Goal: Task Accomplishment & Management: Use online tool/utility

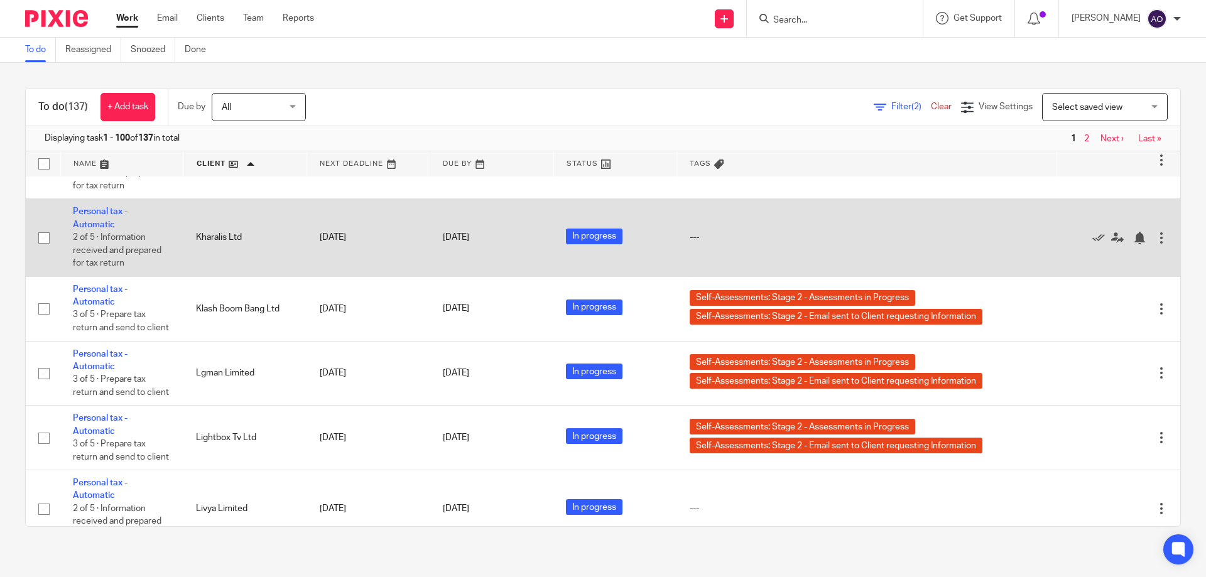
scroll to position [5152, 0]
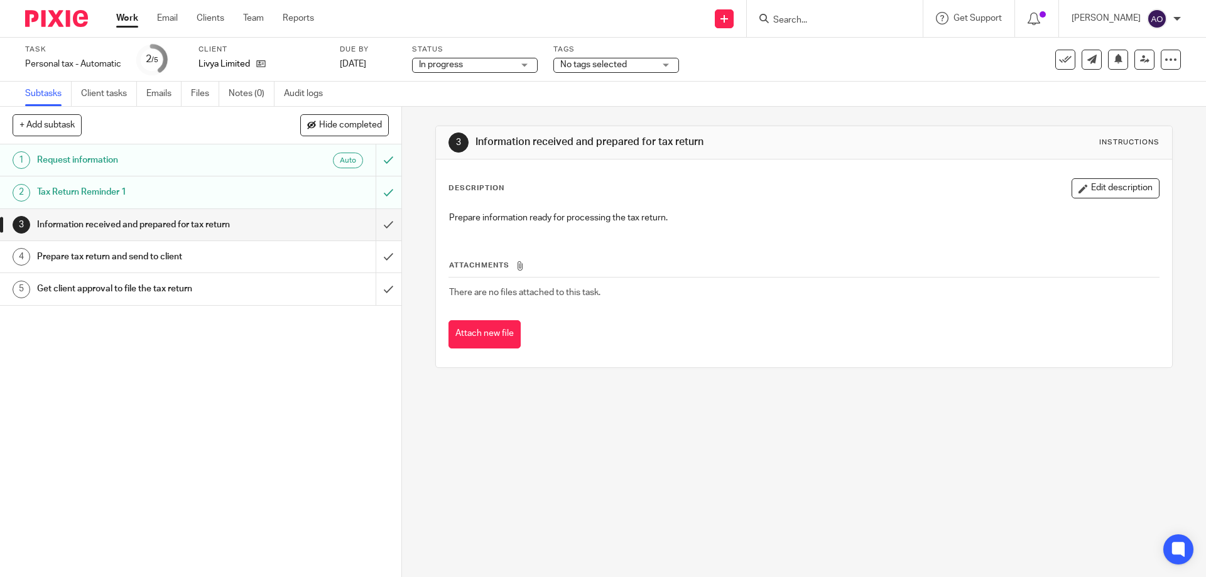
click at [664, 62] on div "No tags selected" at bounding box center [617, 65] width 126 height 15
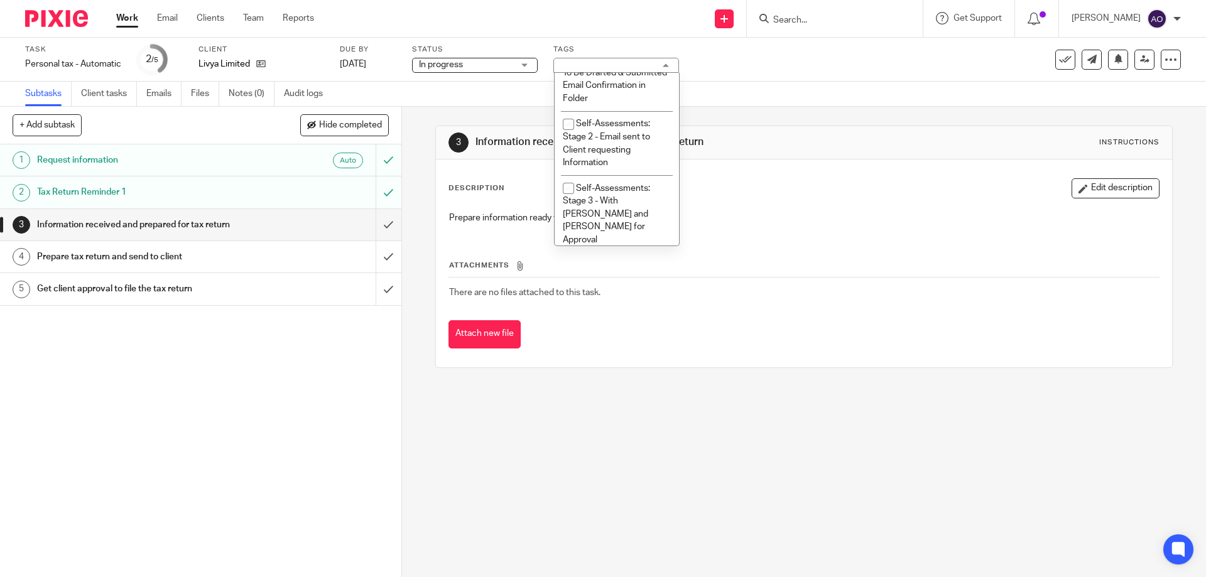
scroll to position [364, 0]
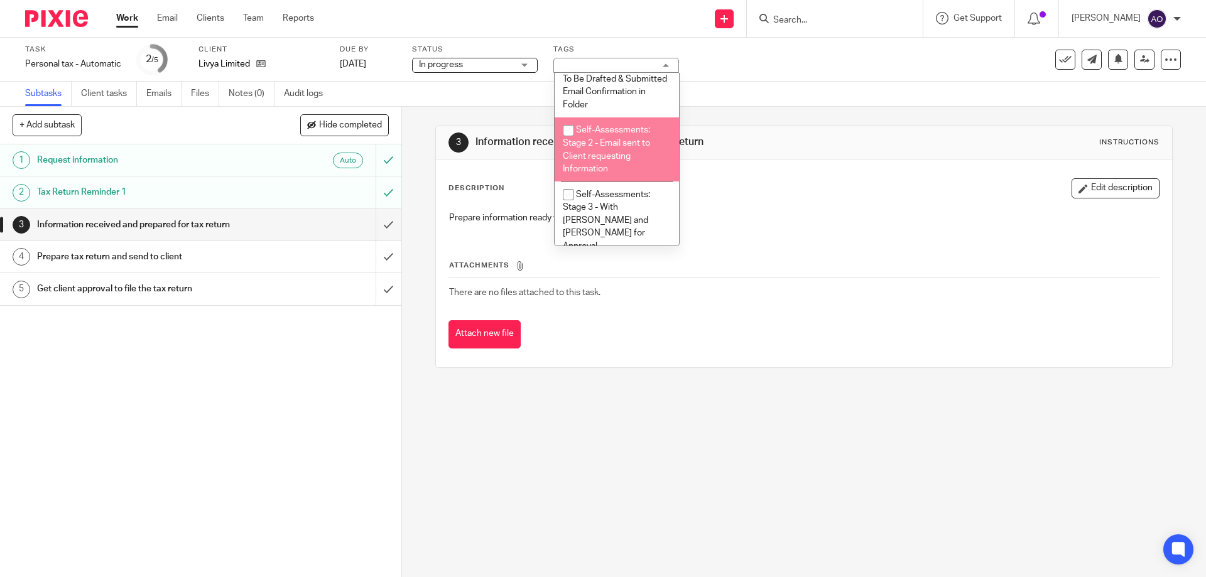
click at [569, 129] on input "checkbox" at bounding box center [569, 131] width 24 height 24
checkbox input "true"
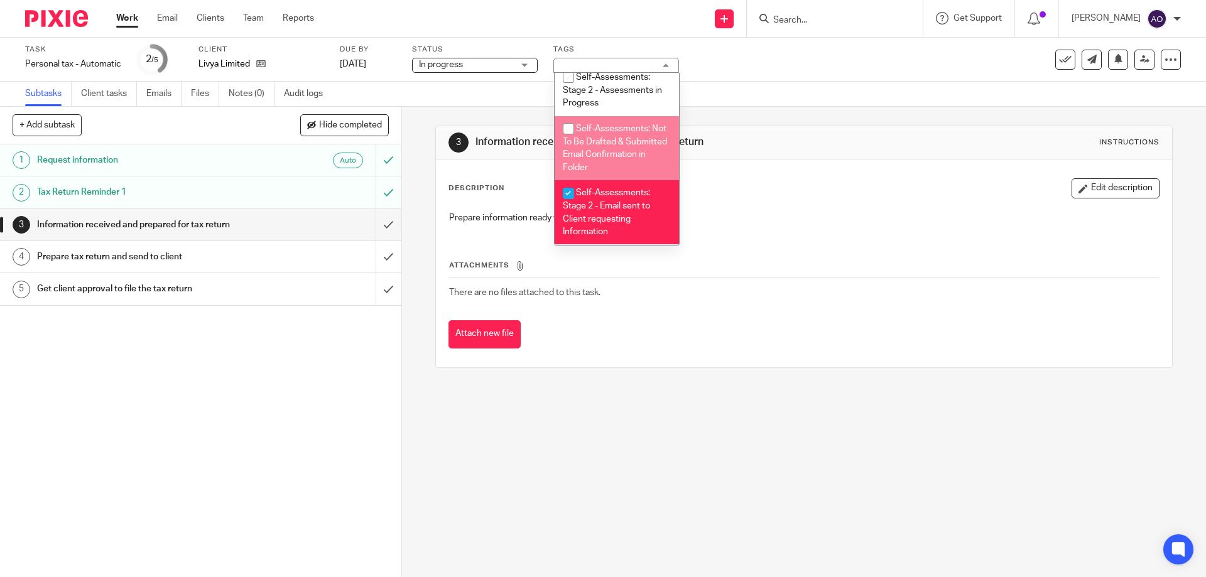
scroll to position [239, 0]
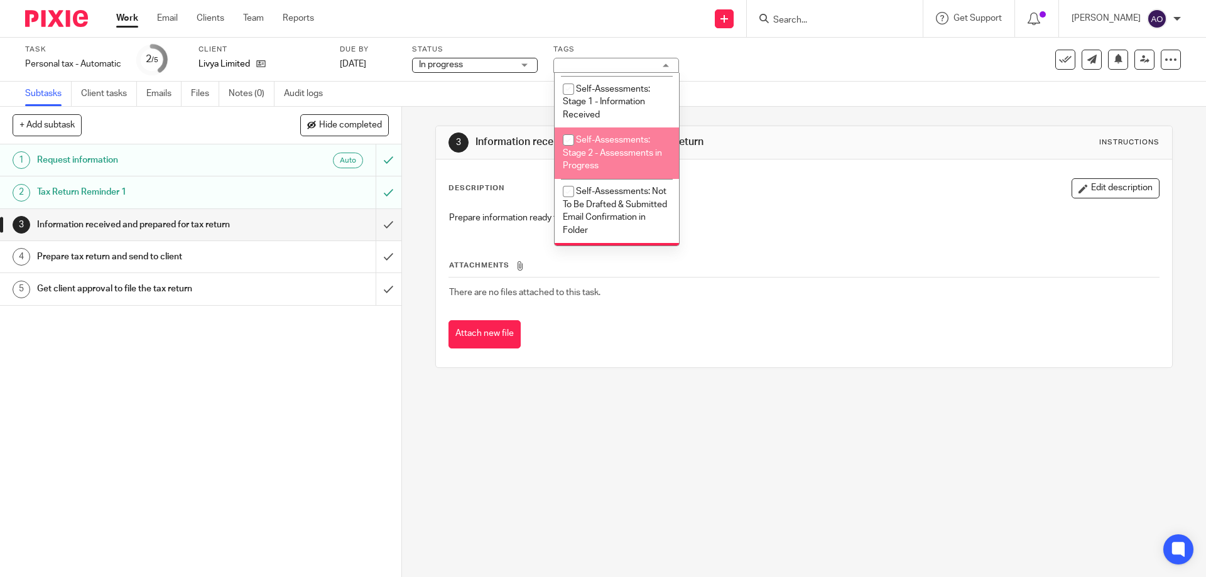
click at [569, 139] on input "checkbox" at bounding box center [569, 140] width 24 height 24
checkbox input "true"
click at [329, 370] on div "1 Request information Auto 2 Tax Return Reminder 1 3 Information received and p…" at bounding box center [200, 361] width 401 height 433
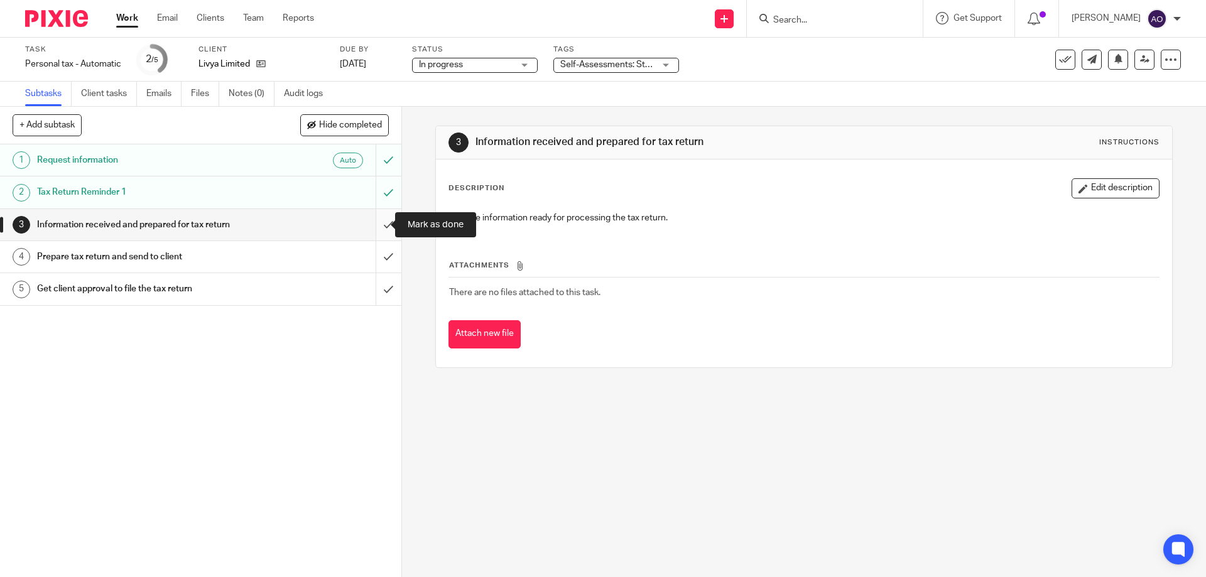
click at [377, 224] on input "submit" at bounding box center [200, 224] width 401 height 31
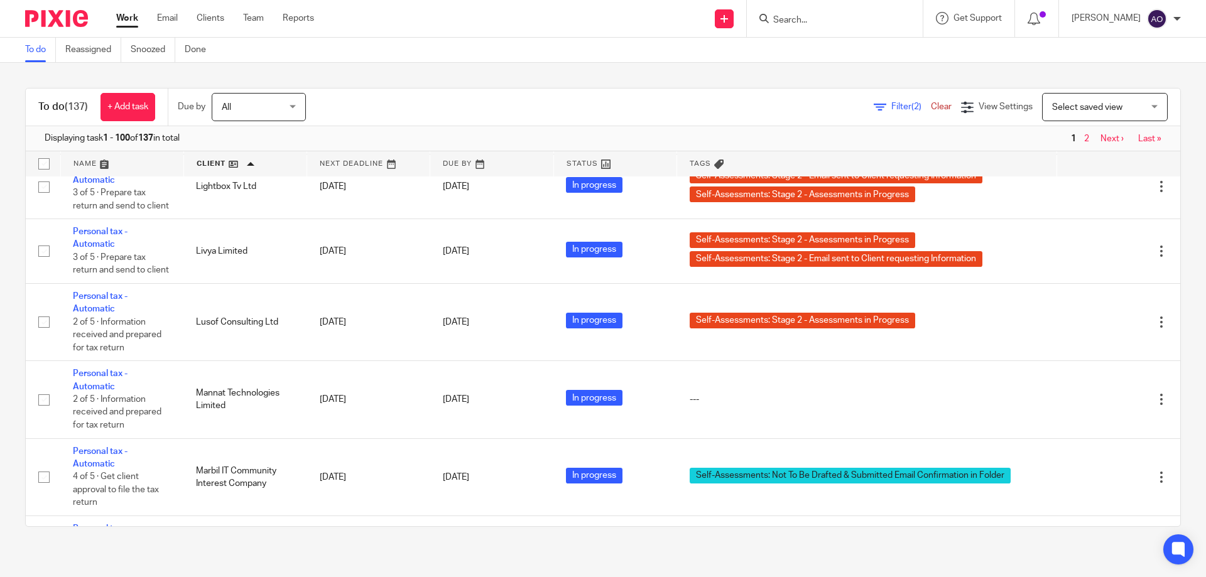
scroll to position [5089, 0]
